Goal: Transaction & Acquisition: Purchase product/service

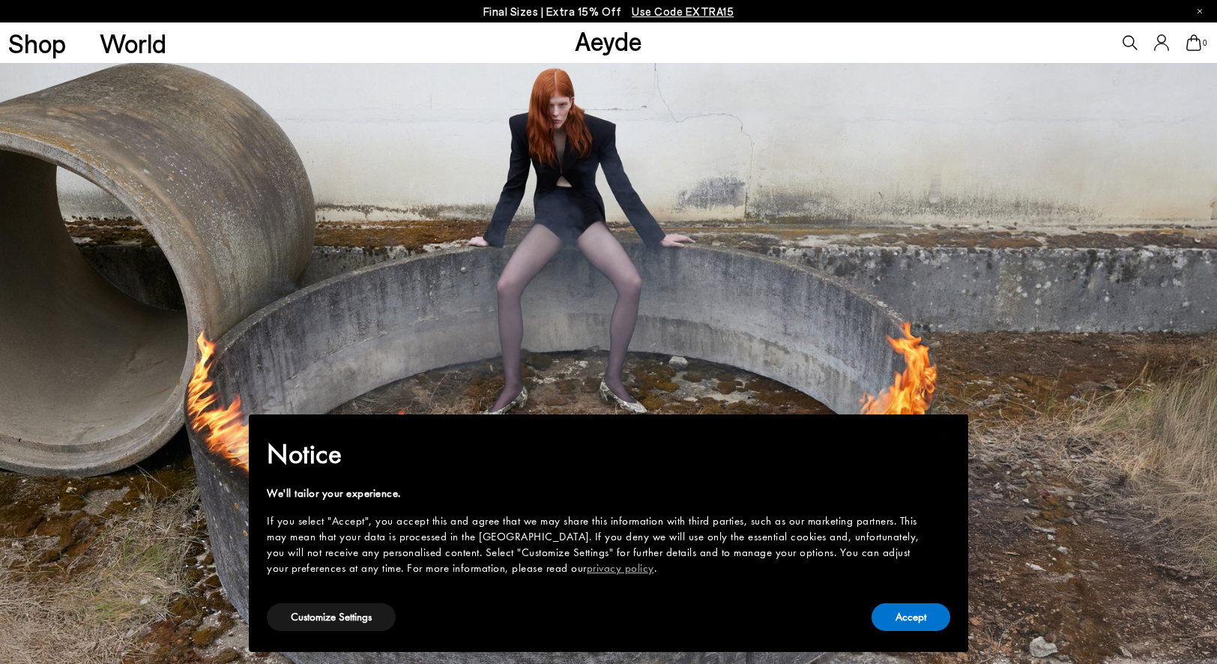
scroll to position [370, 0]
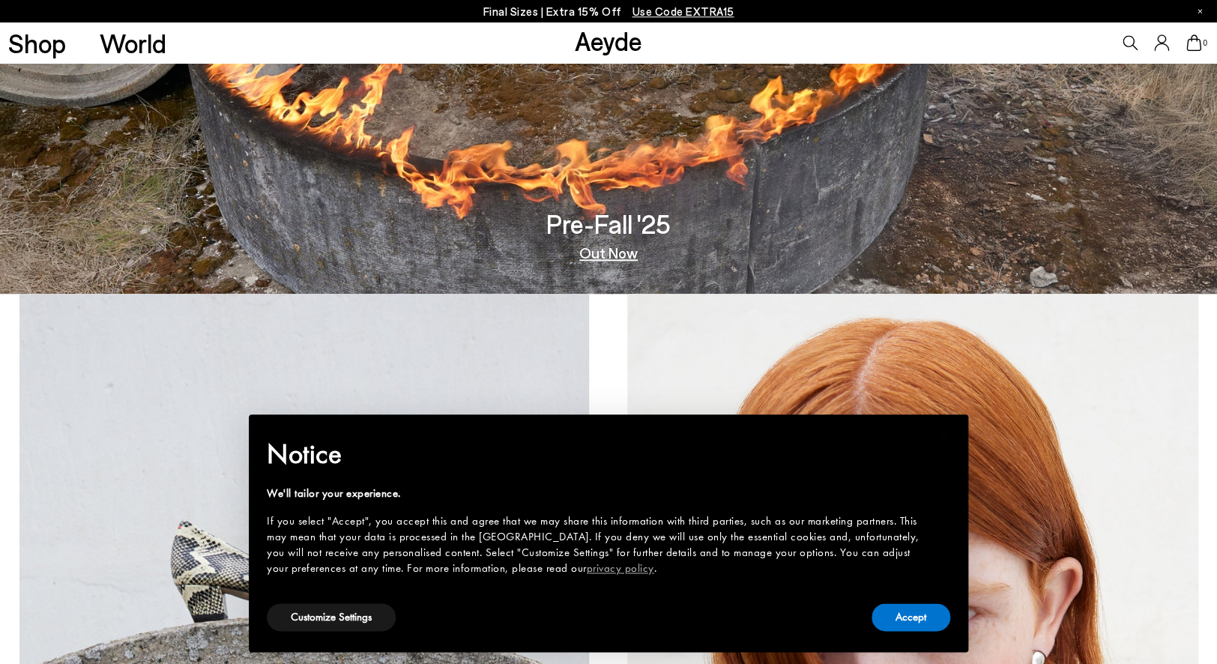
click at [600, 45] on link "Aeyde" at bounding box center [608, 40] width 67 height 31
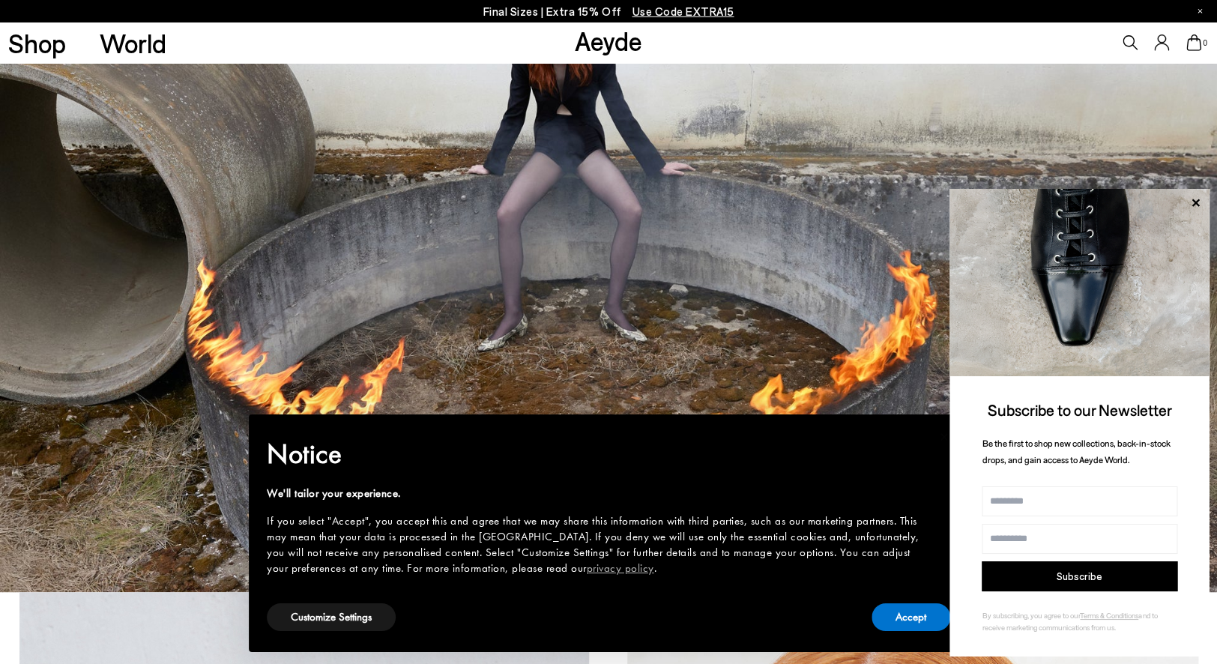
scroll to position [49, 0]
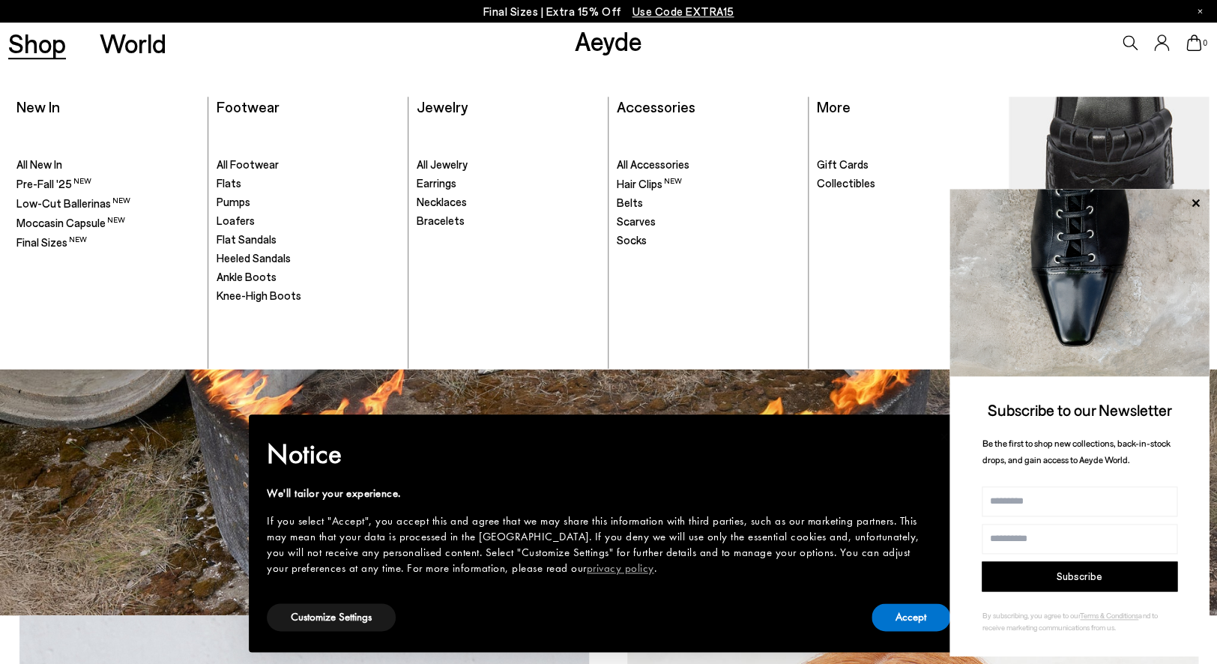
click at [52, 50] on link "Shop" at bounding box center [37, 43] width 58 height 26
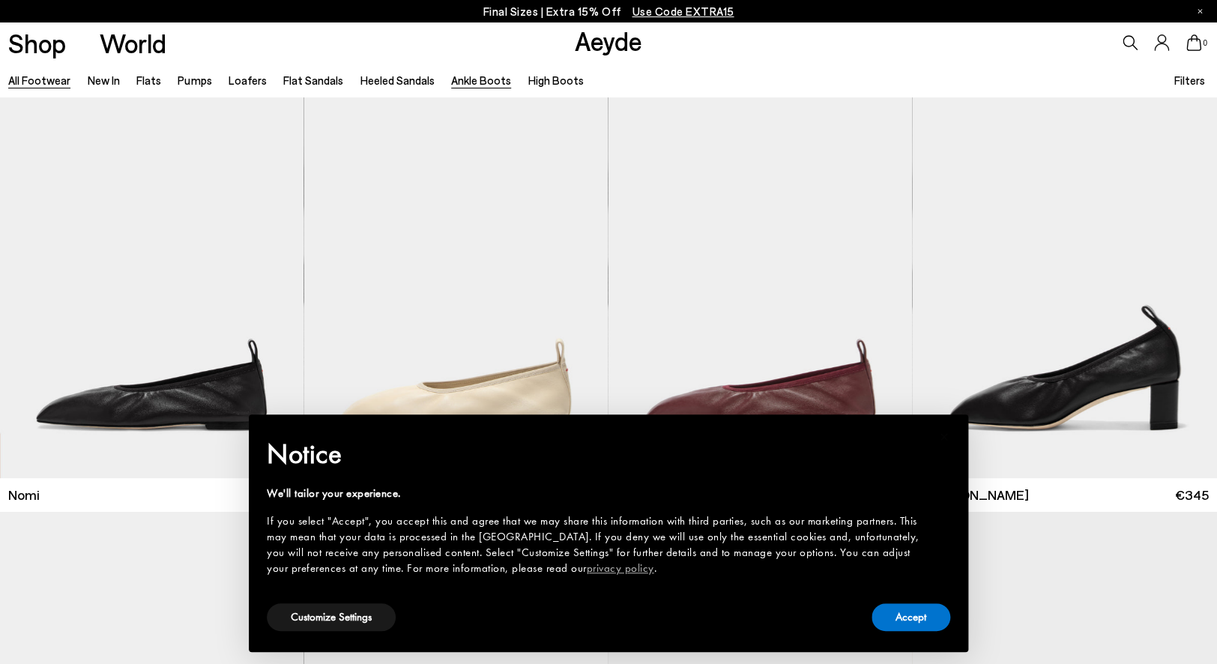
click at [464, 82] on link "Ankle Boots" at bounding box center [481, 79] width 60 height 13
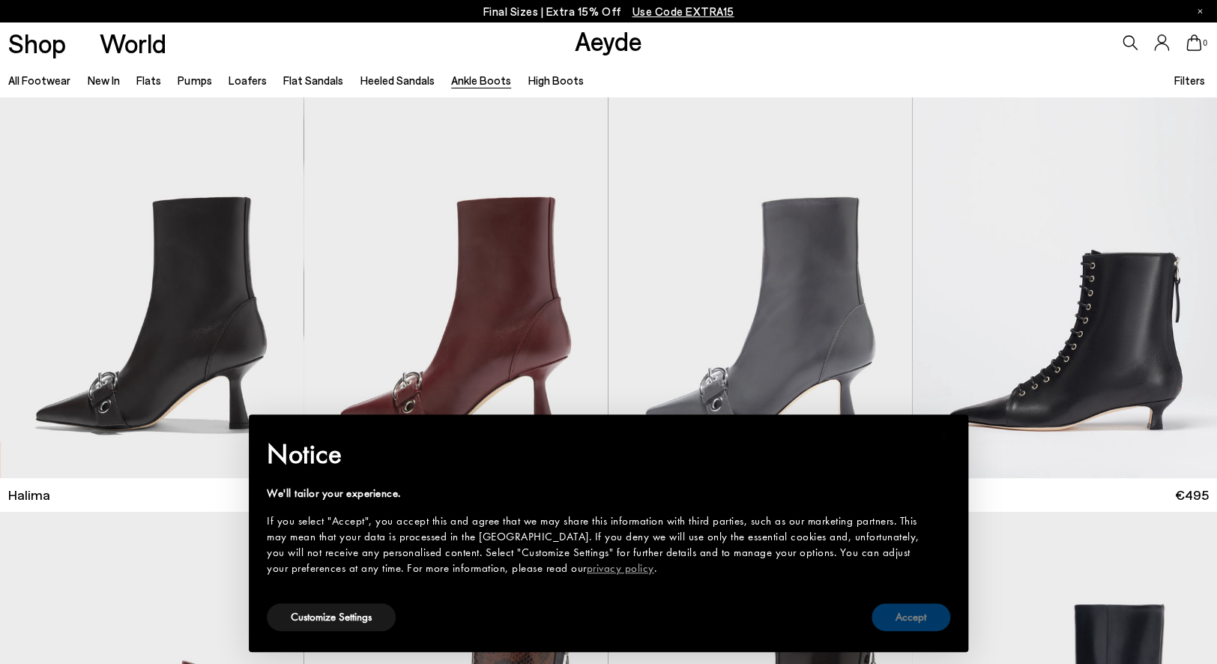
click at [901, 619] on button "Accept" at bounding box center [910, 617] width 79 height 28
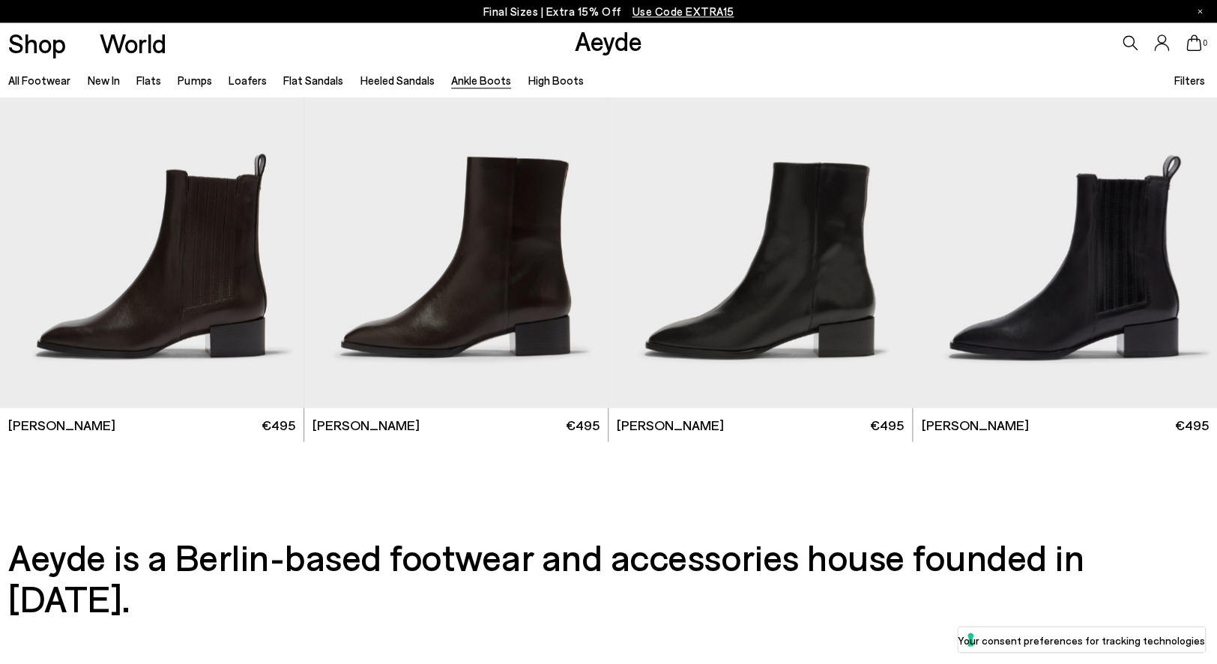
scroll to position [3393, 0]
